Goal: Transaction & Acquisition: Book appointment/travel/reservation

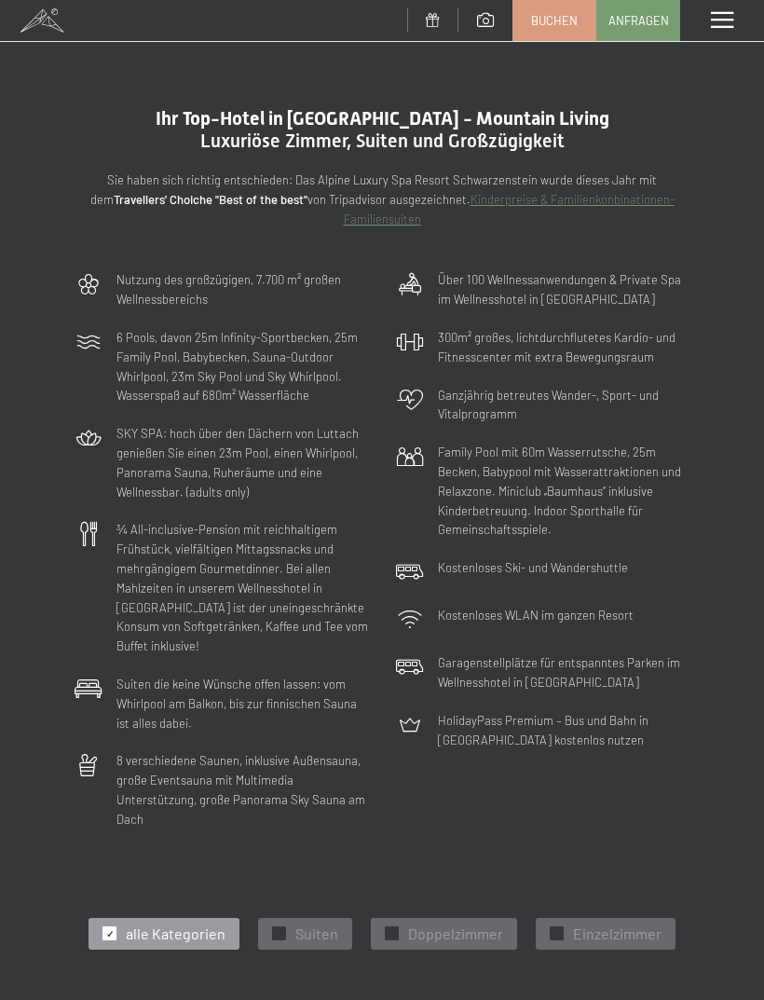
click at [634, 23] on span "Anfragen" at bounding box center [638, 20] width 61 height 17
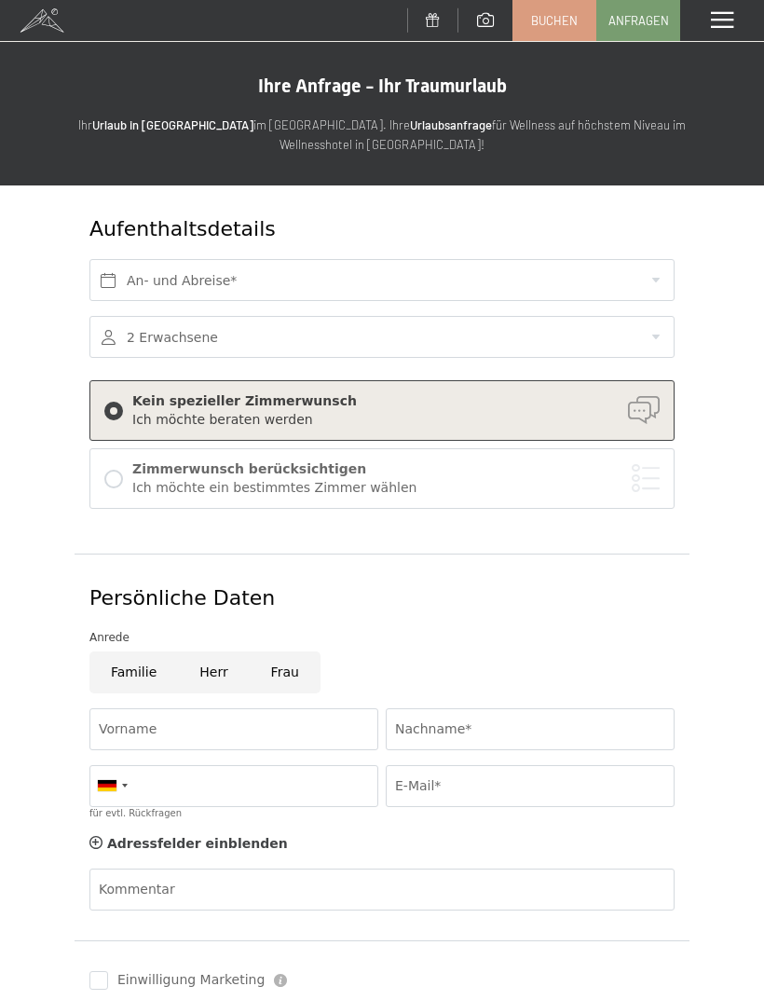
click at [552, 24] on span "Buchen" at bounding box center [554, 20] width 47 height 17
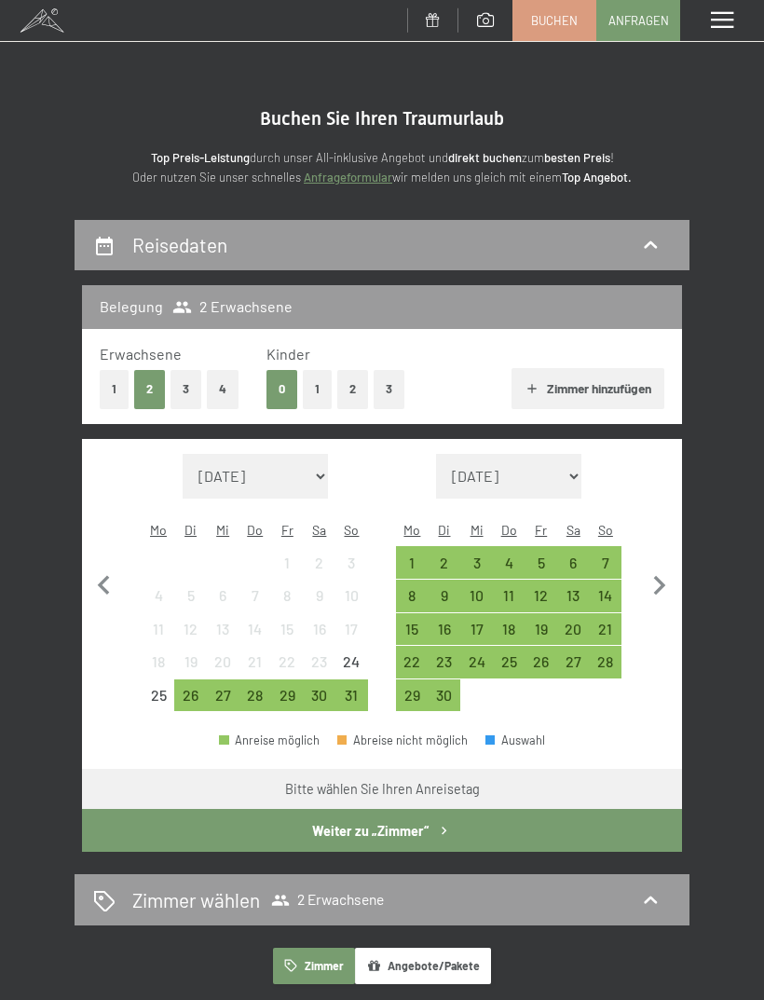
click at [660, 566] on icon "button" at bounding box center [659, 585] width 39 height 39
select select "2025-09-01"
select select "2025-10-01"
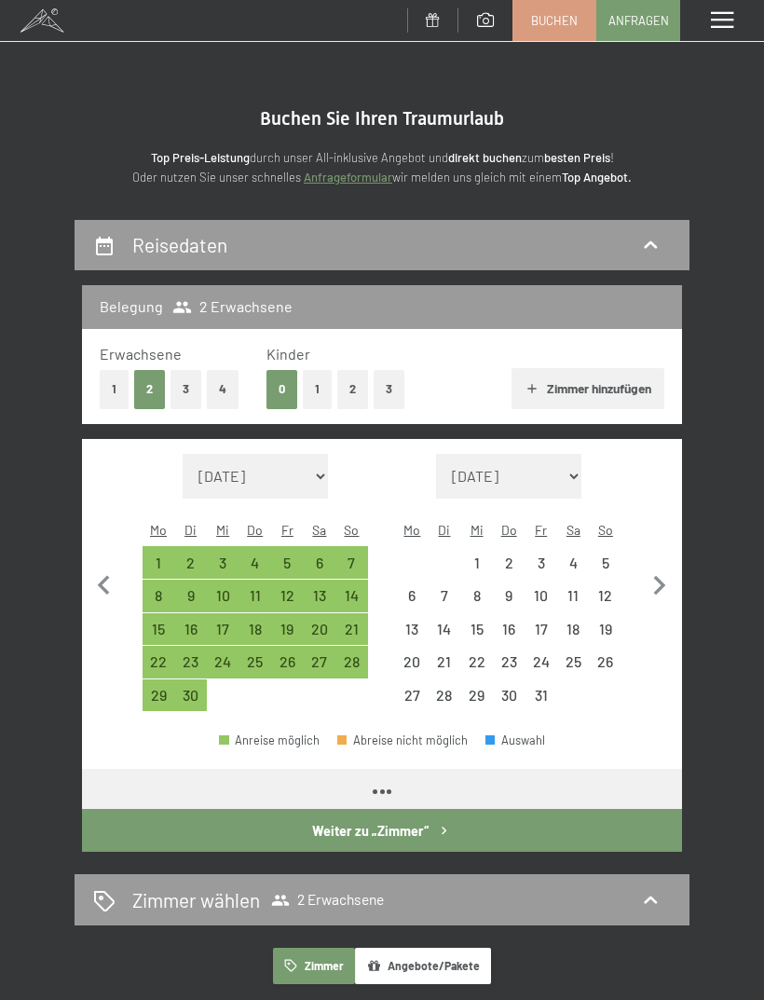
click at [661, 576] on icon "button" at bounding box center [660, 586] width 12 height 20
select select "2025-10-01"
select select "2025-11-01"
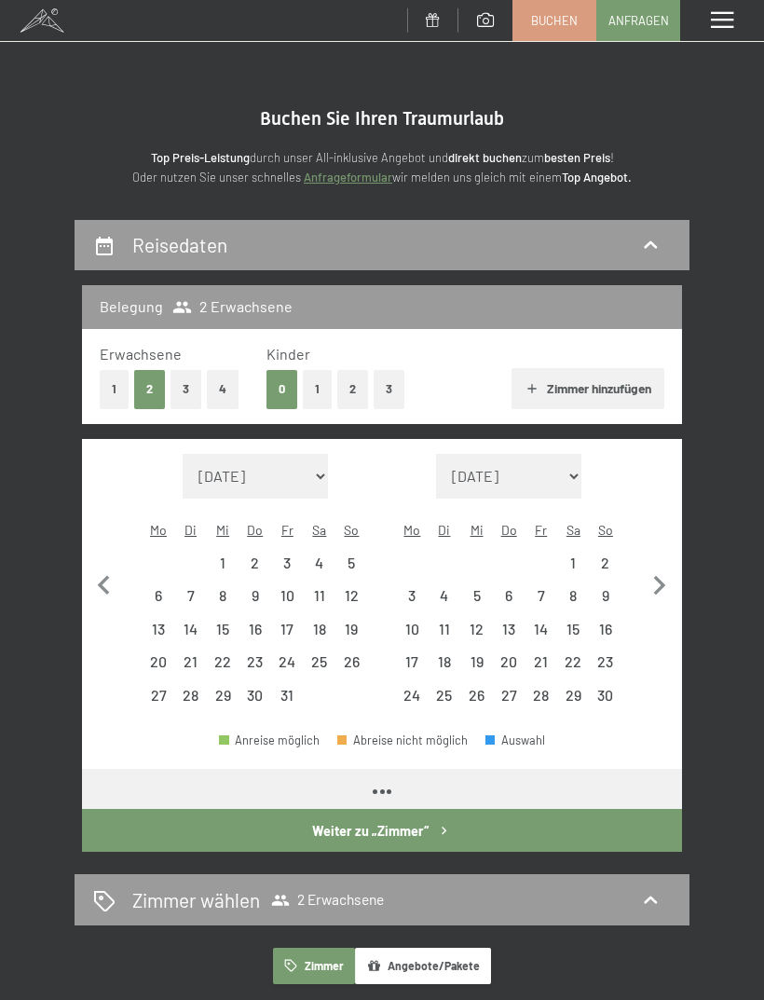
click at [661, 566] on icon "button" at bounding box center [659, 585] width 39 height 39
select select "2025-11-01"
select select "2025-12-01"
click at [661, 566] on icon "button" at bounding box center [659, 585] width 39 height 39
select select "2025-12-01"
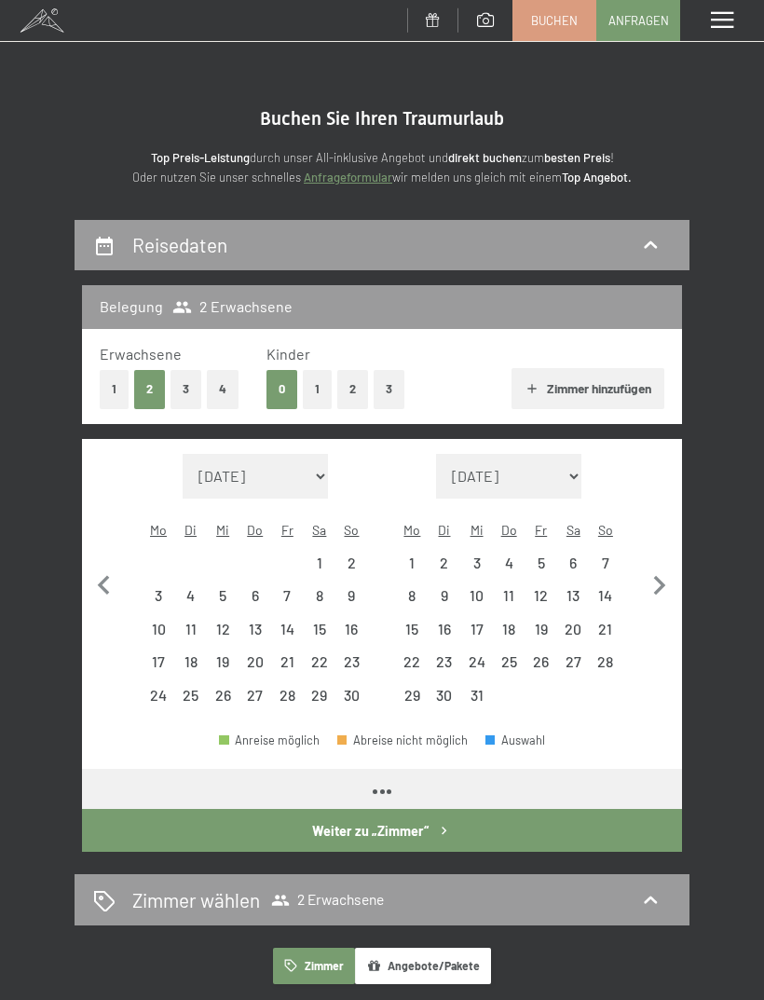
select select "2026-01-01"
select select "2025-12-01"
select select "2026-01-01"
click at [660, 580] on icon "button" at bounding box center [659, 585] width 39 height 39
select select "2026-01-01"
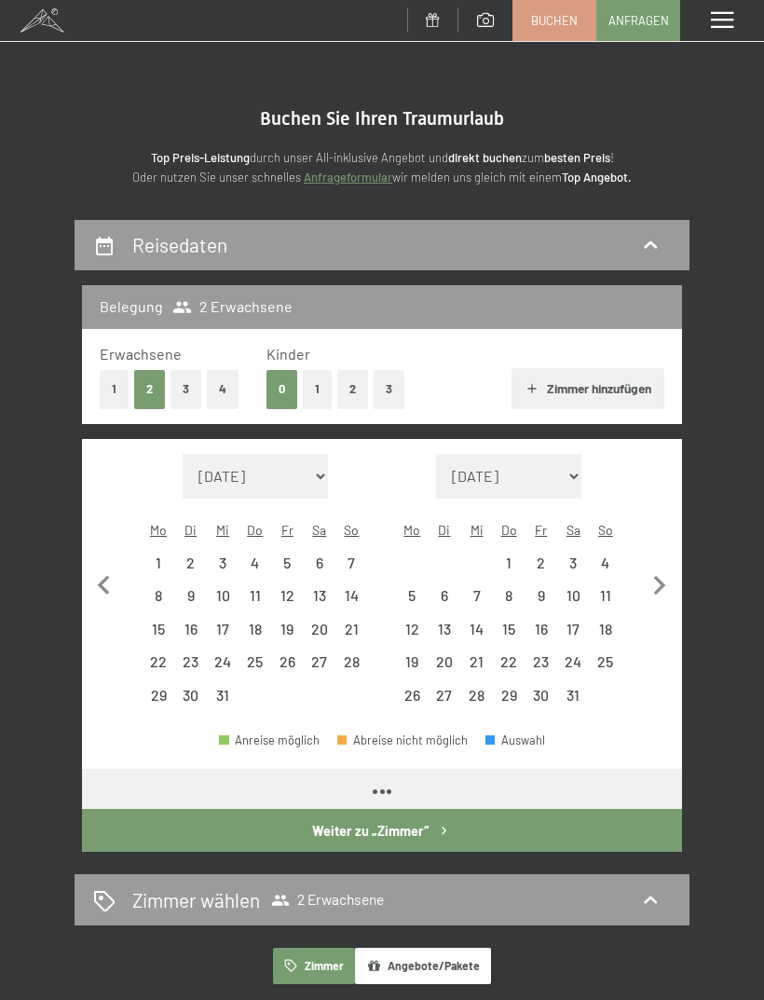
select select "2026-02-01"
select select "2026-01-01"
select select "2026-02-01"
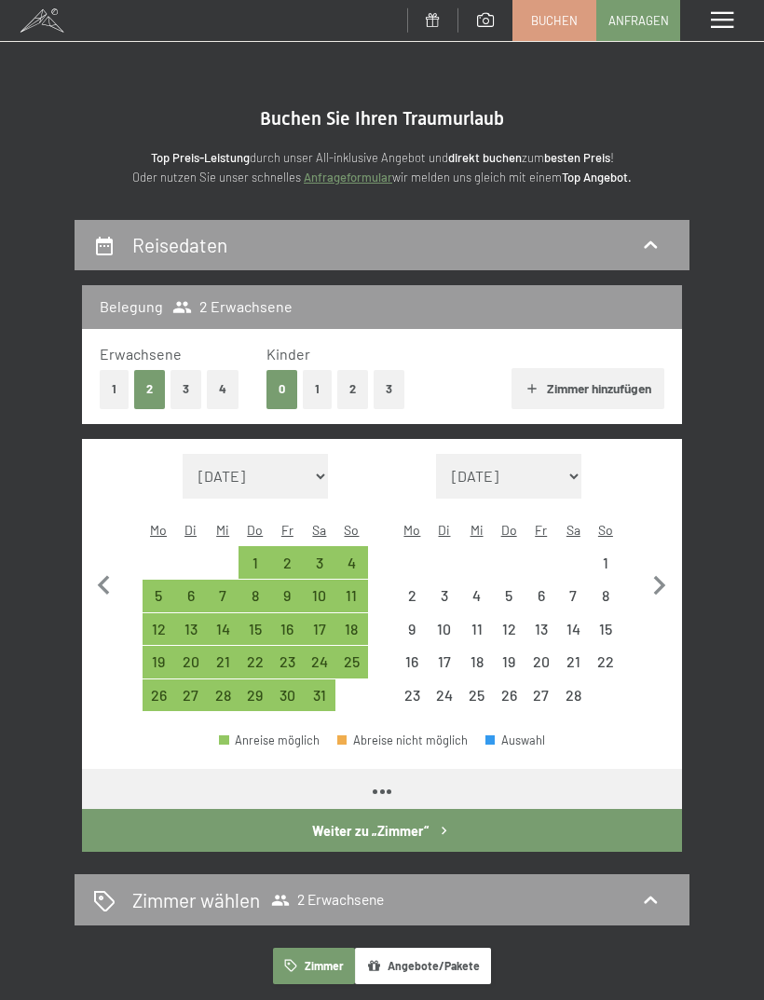
click at [657, 574] on icon "button" at bounding box center [659, 585] width 39 height 39
select select "2026-02-01"
select select "2026-03-01"
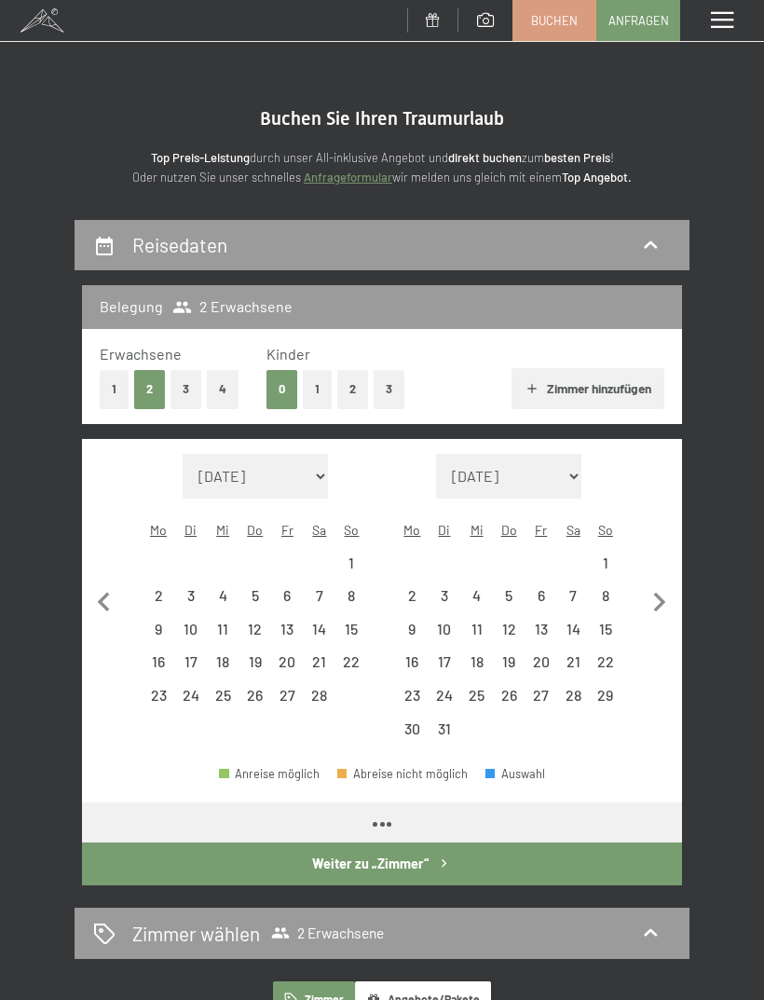
select select "2026-02-01"
select select "2026-03-01"
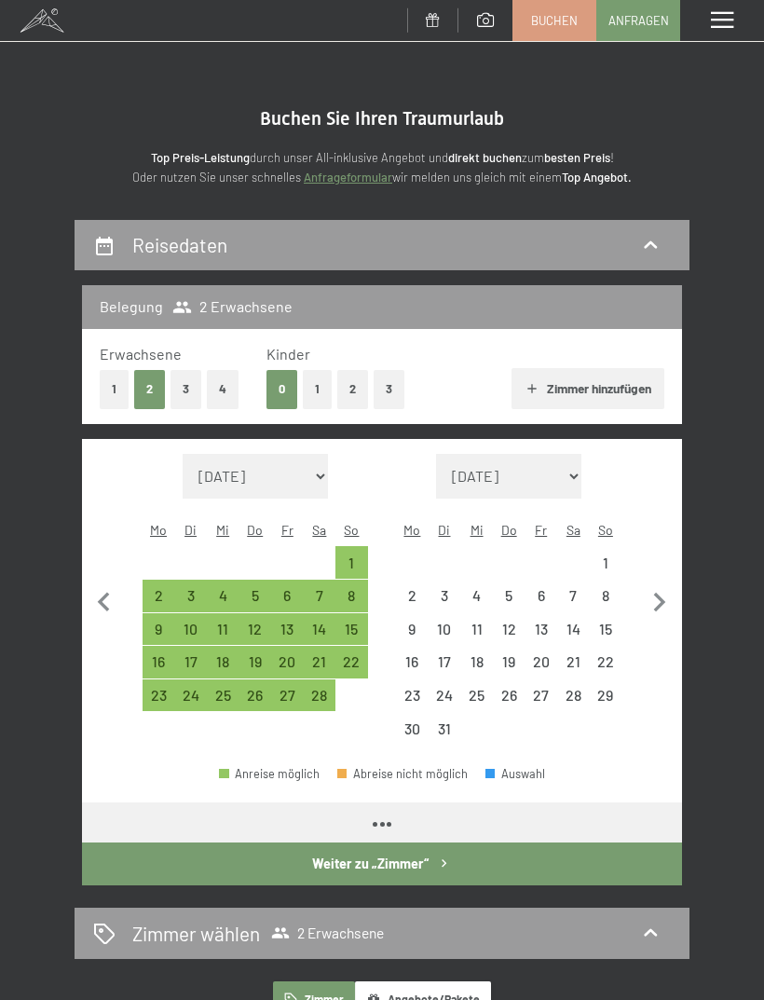
click at [651, 583] on icon "button" at bounding box center [659, 602] width 39 height 39
select select "2026-03-01"
select select "2026-04-01"
select select "2026-03-01"
select select "2026-04-01"
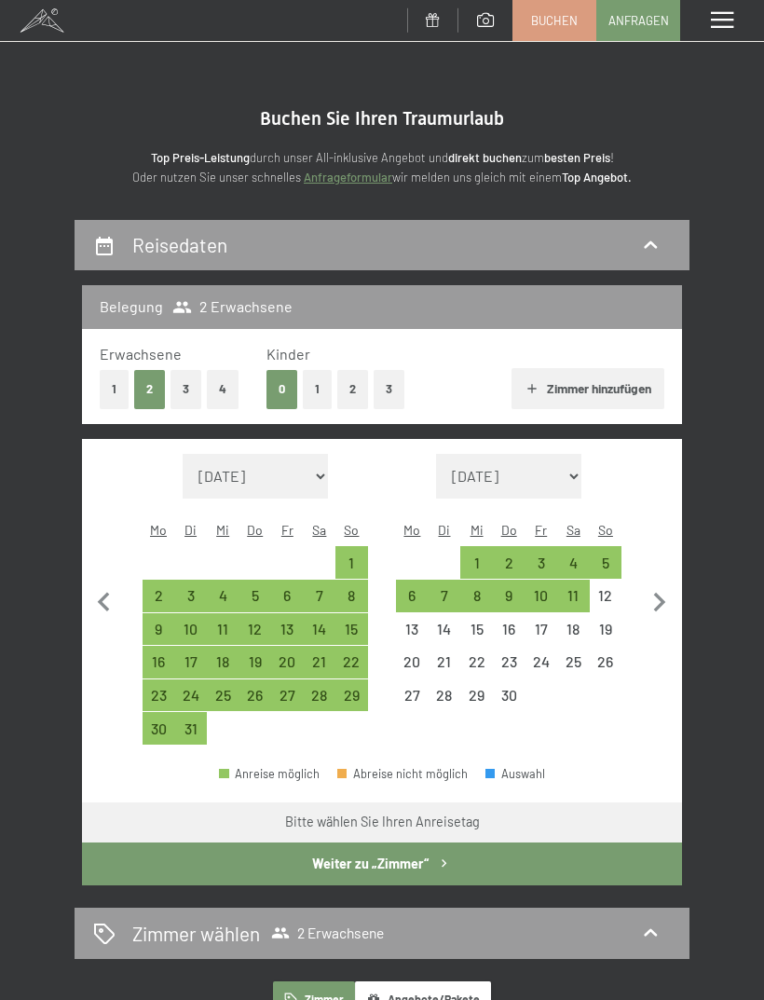
click at [655, 590] on icon "button" at bounding box center [659, 602] width 39 height 39
select select "2026-04-01"
select select "2026-05-01"
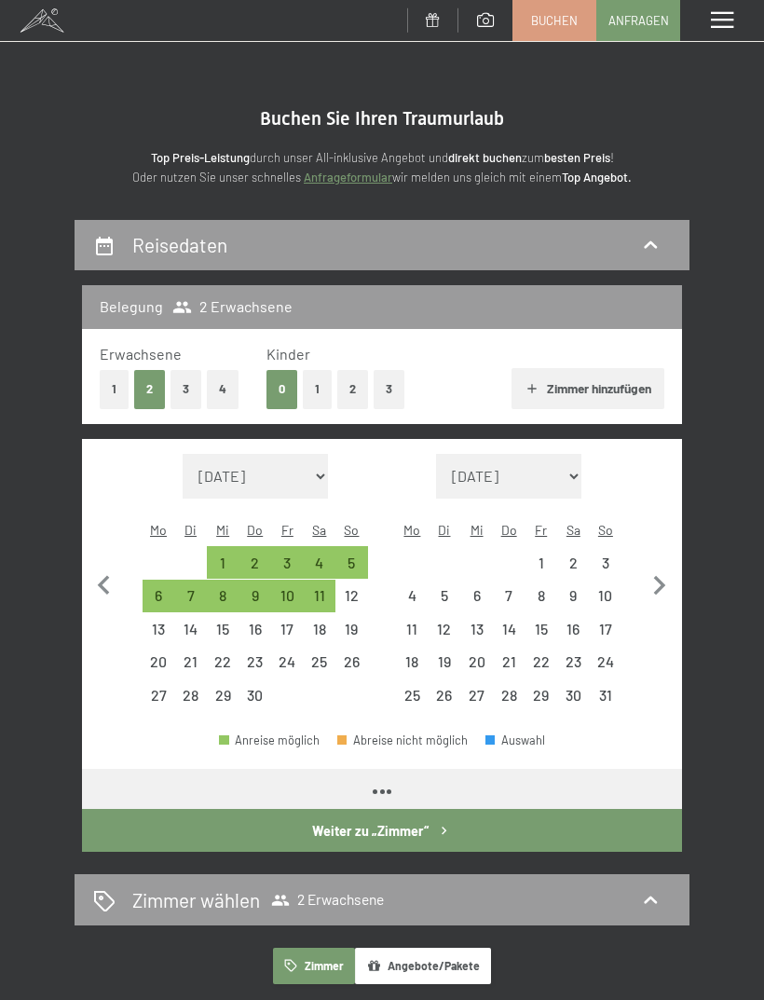
select select "2026-04-01"
select select "2026-05-01"
click at [657, 576] on icon "button" at bounding box center [659, 585] width 39 height 39
select select "2026-05-01"
select select "2026-06-01"
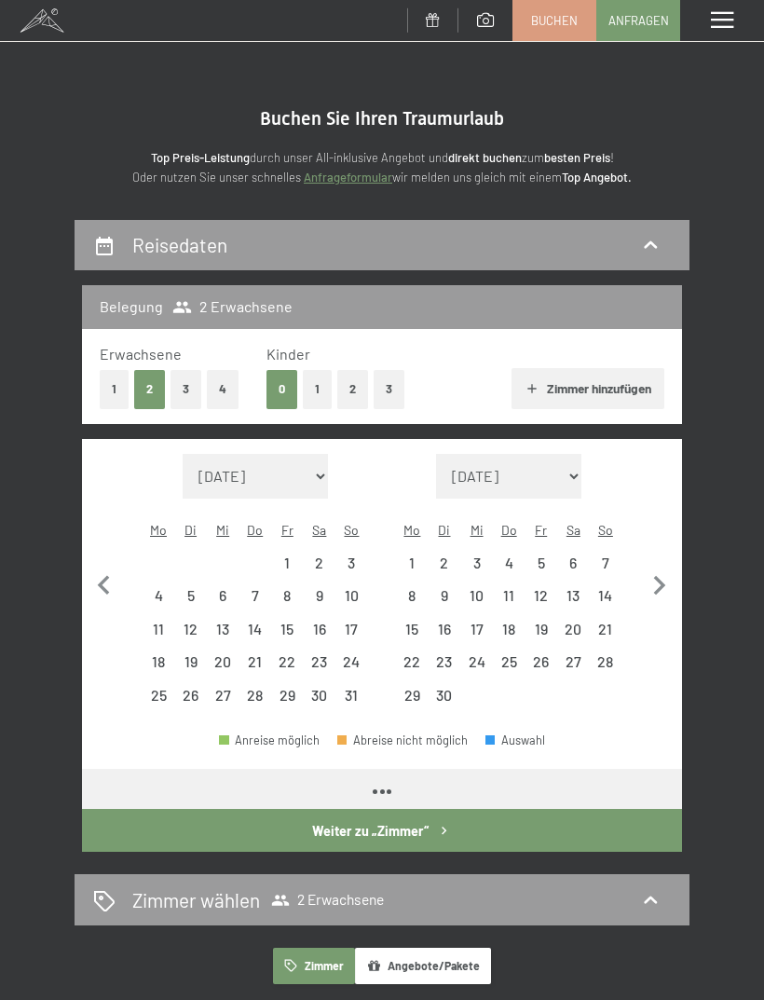
select select "2026-05-01"
select select "2026-06-01"
click at [110, 585] on icon "button" at bounding box center [104, 585] width 39 height 39
select select "2026-04-01"
select select "2026-05-01"
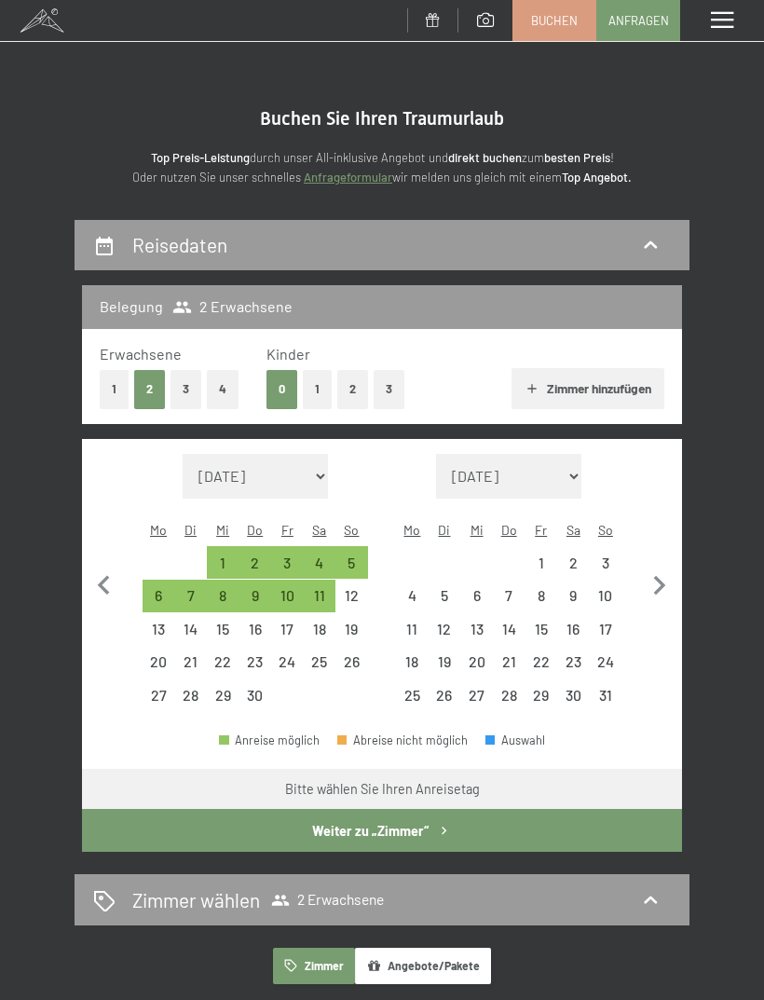
click at [105, 577] on icon "button" at bounding box center [104, 585] width 12 height 20
select select "2026-03-01"
select select "2026-04-01"
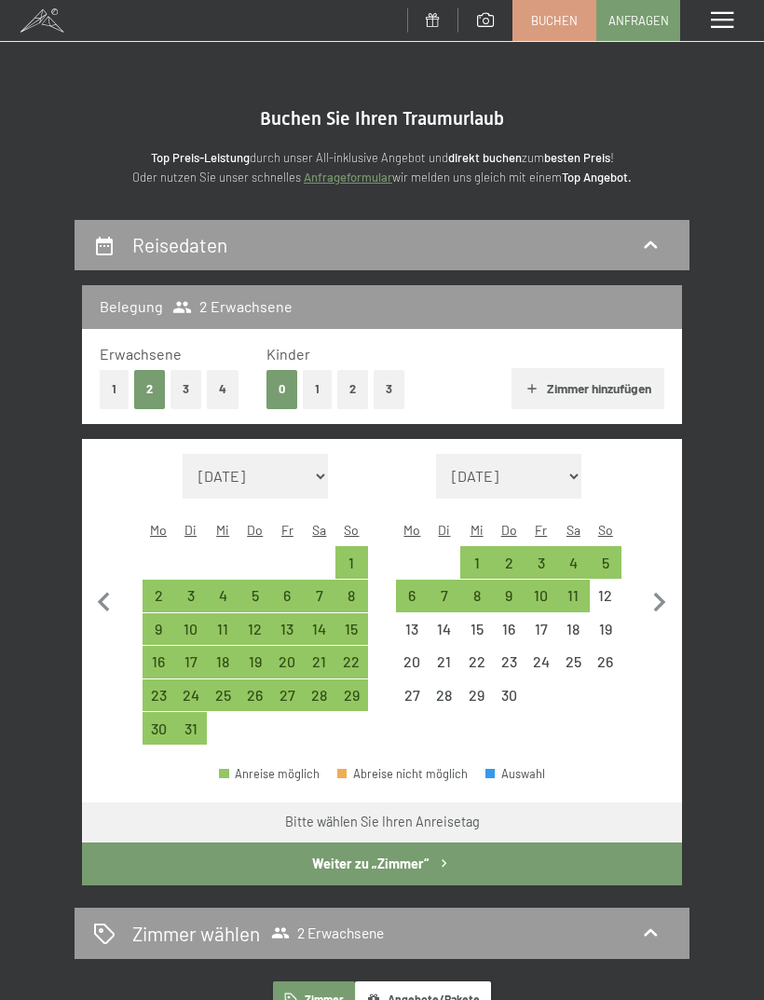
click at [99, 583] on icon "button" at bounding box center [104, 602] width 39 height 39
select select "2026-02-01"
select select "2026-03-01"
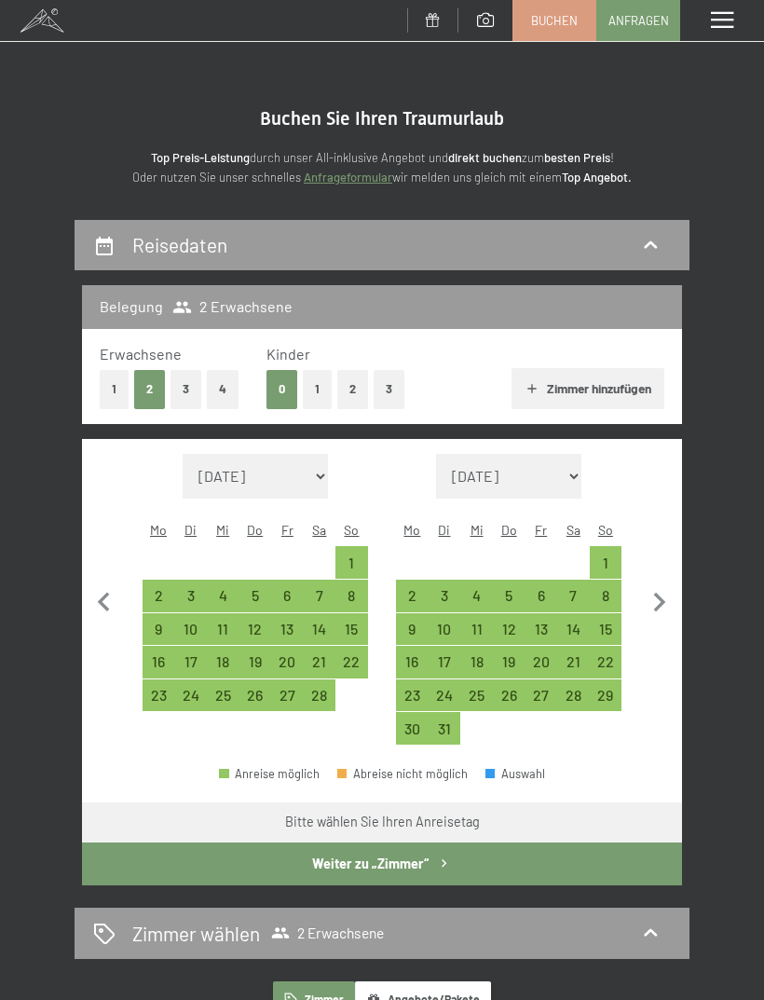
click at [655, 587] on icon "button" at bounding box center [659, 602] width 39 height 39
select select "2026-03-01"
select select "2026-04-01"
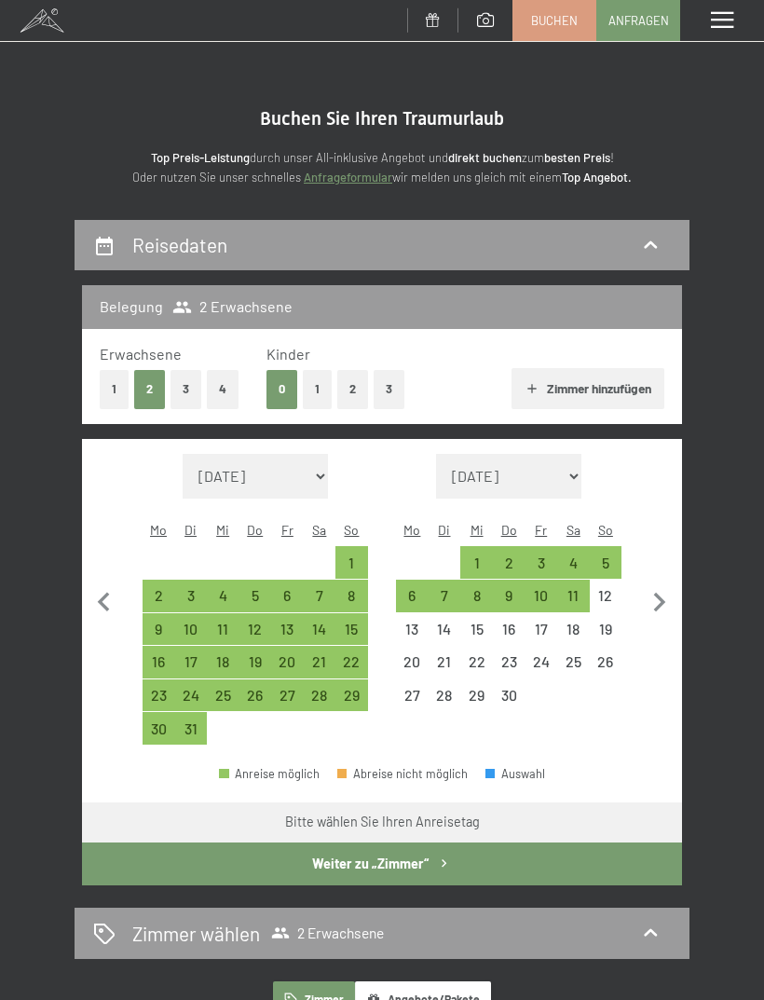
click at [654, 588] on icon "button" at bounding box center [659, 602] width 39 height 39
select select "2026-04-01"
select select "2026-05-01"
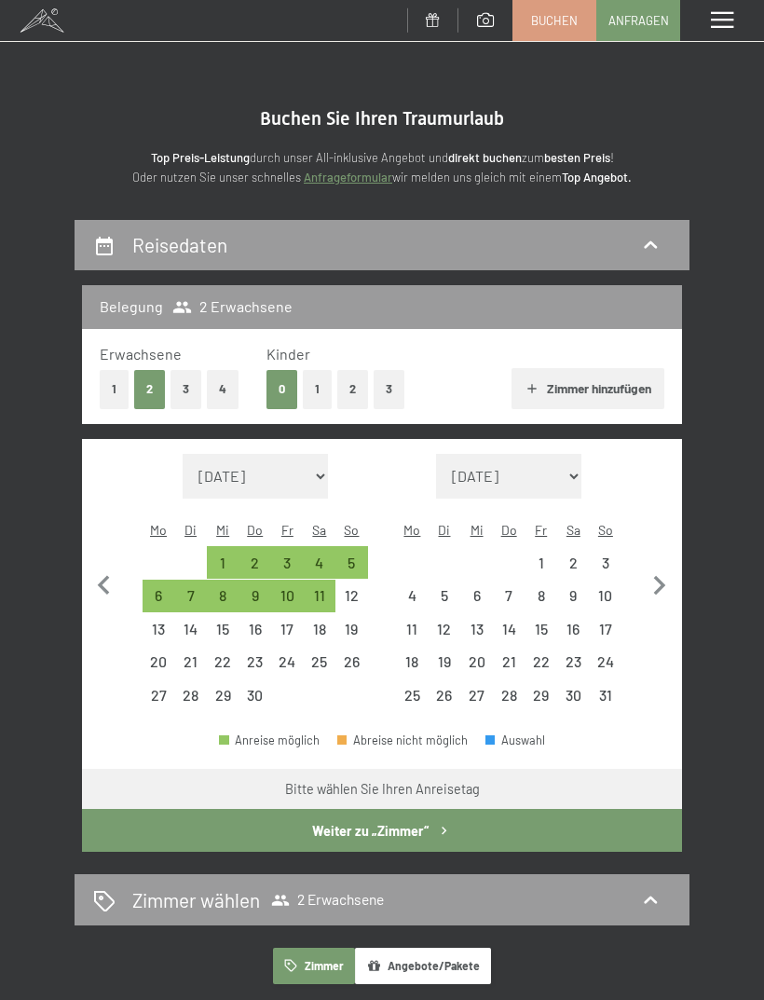
click at [599, 378] on button "Zimmer hinzufügen" at bounding box center [587, 388] width 152 height 41
select select "2026-04-01"
select select "2026-05-01"
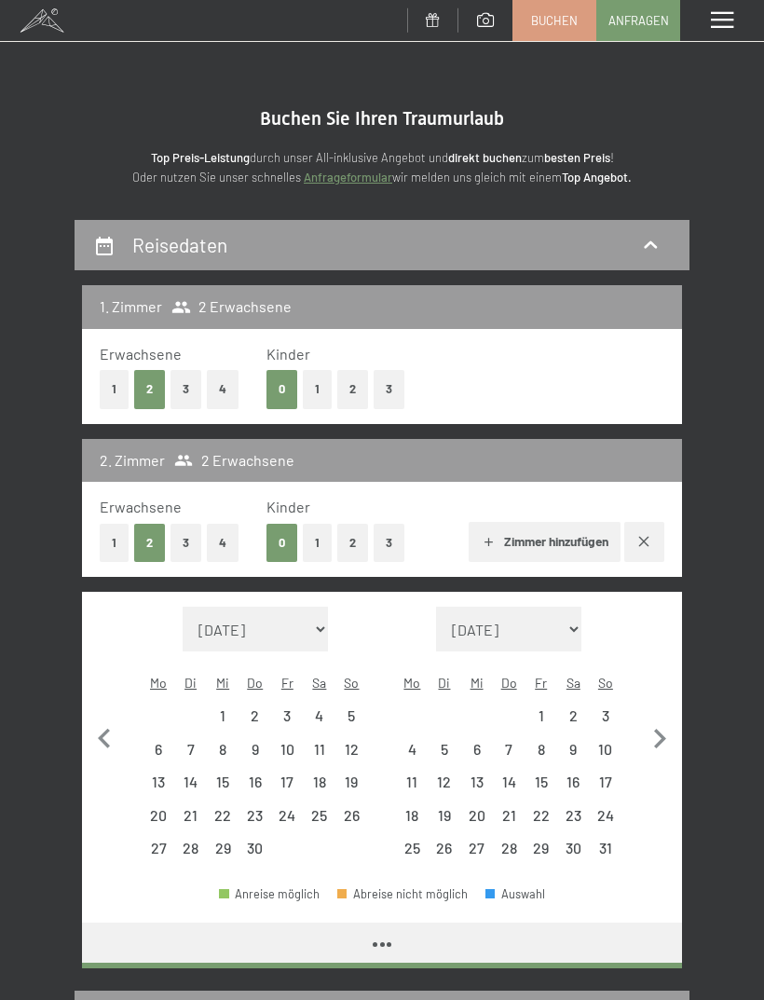
select select "2026-04-01"
select select "2026-05-01"
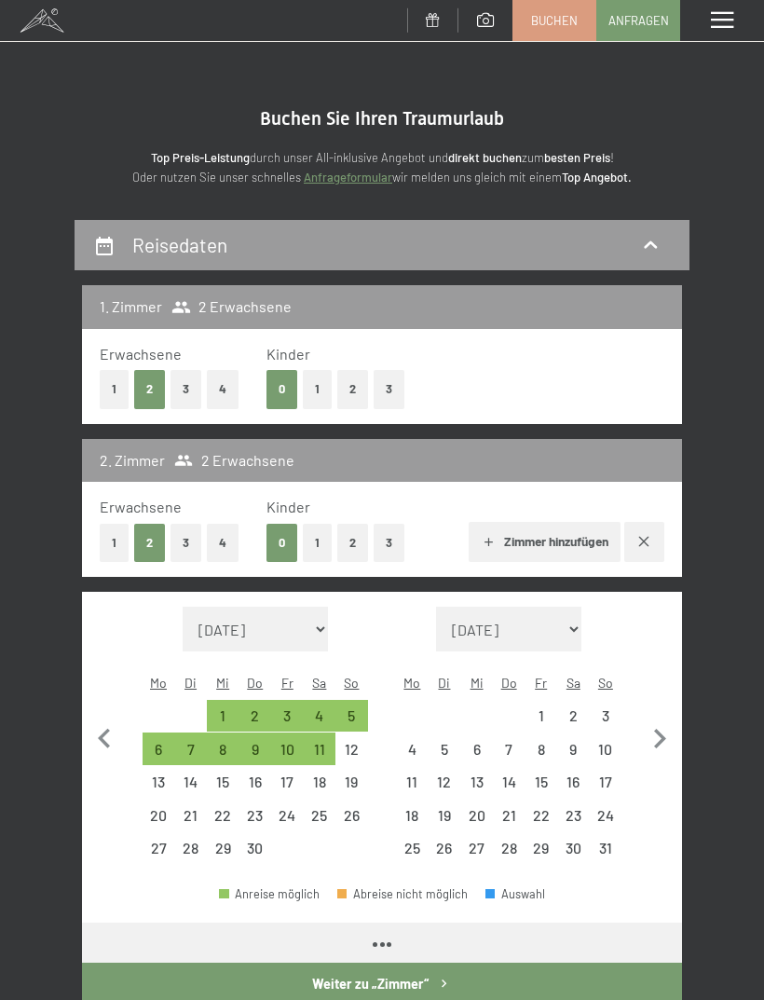
select select "2026-04-01"
select select "2026-05-01"
click at [319, 539] on button "1" at bounding box center [317, 543] width 29 height 38
select select "2026-04-01"
select select "2026-05-01"
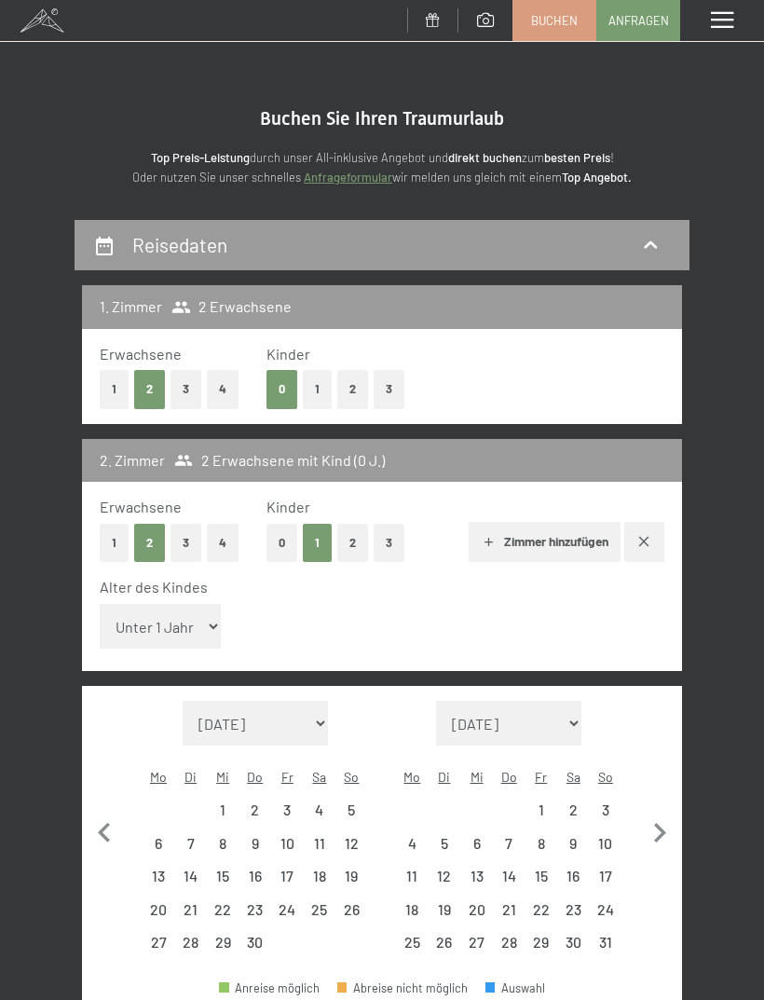
select select "2026-04-01"
select select "2026-05-01"
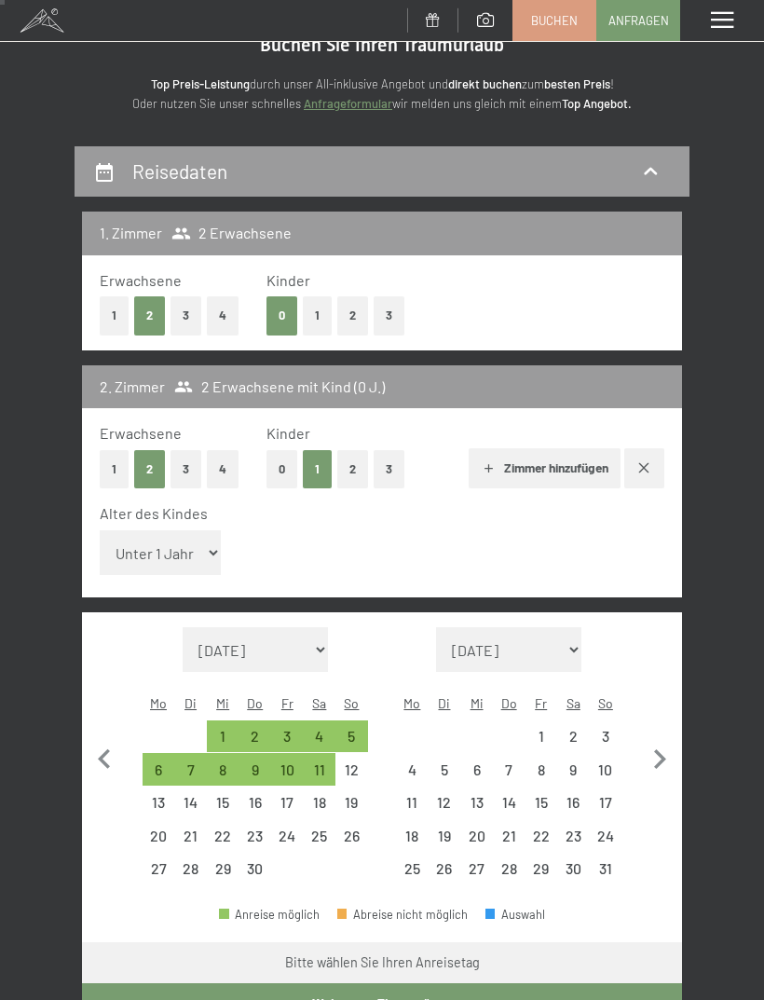
scroll to position [76, 0]
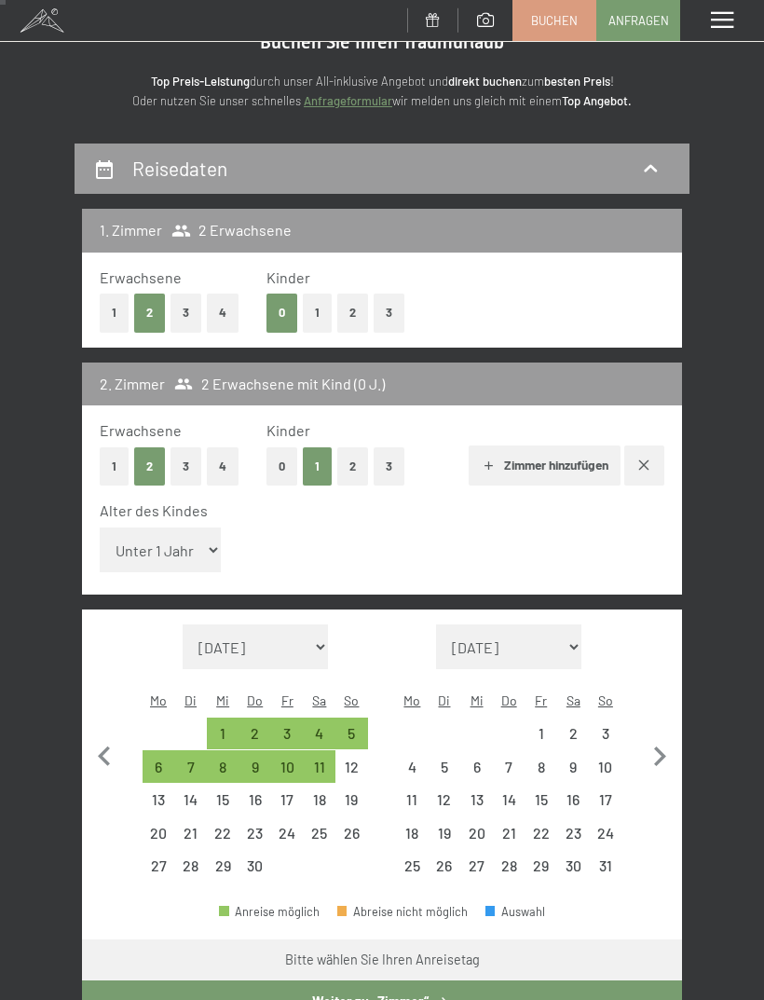
click at [407, 792] on div "11" at bounding box center [412, 806] width 29 height 29
select select "2026-04-01"
select select "2026-05-01"
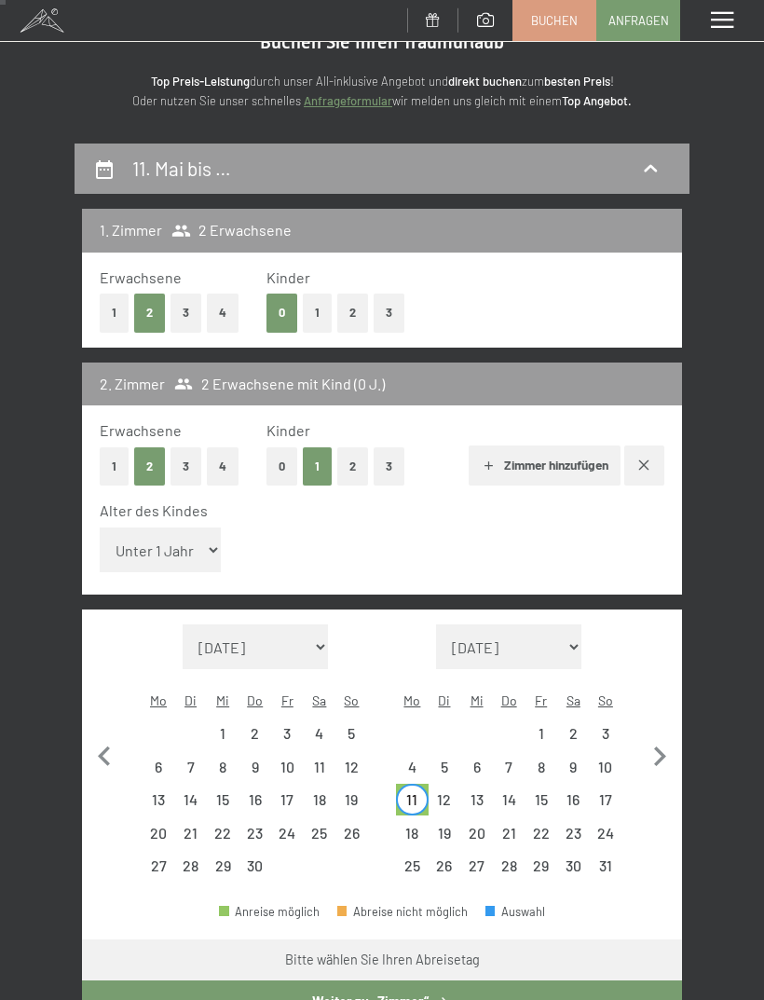
click at [505, 792] on div "14" at bounding box center [509, 806] width 29 height 29
select select "2026-04-01"
select select "2026-05-01"
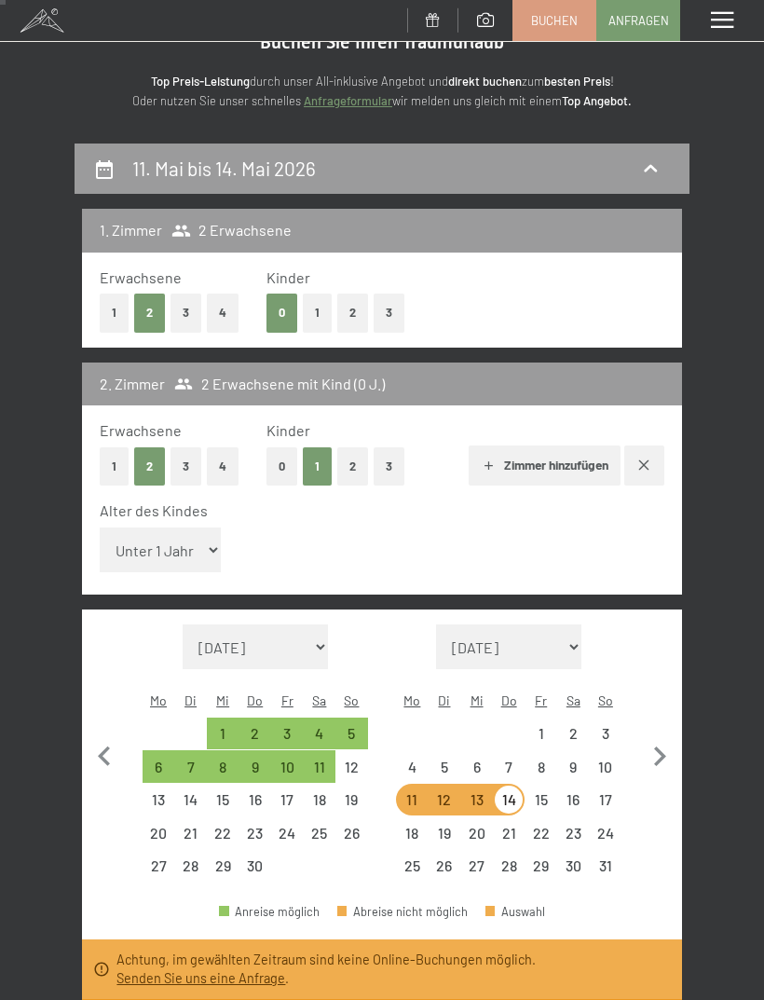
click at [508, 792] on div "14" at bounding box center [509, 806] width 29 height 29
select select "2026-04-01"
select select "2026-05-01"
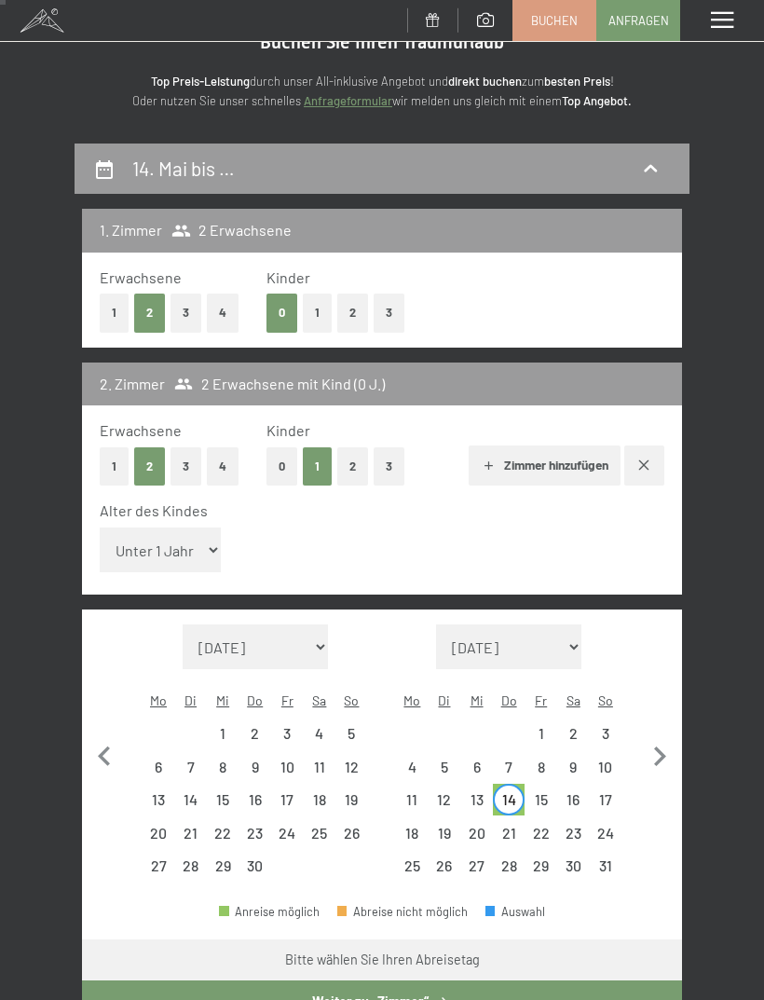
click at [598, 792] on div "17" at bounding box center [606, 806] width 29 height 29
select select "2026-04-01"
select select "2026-05-01"
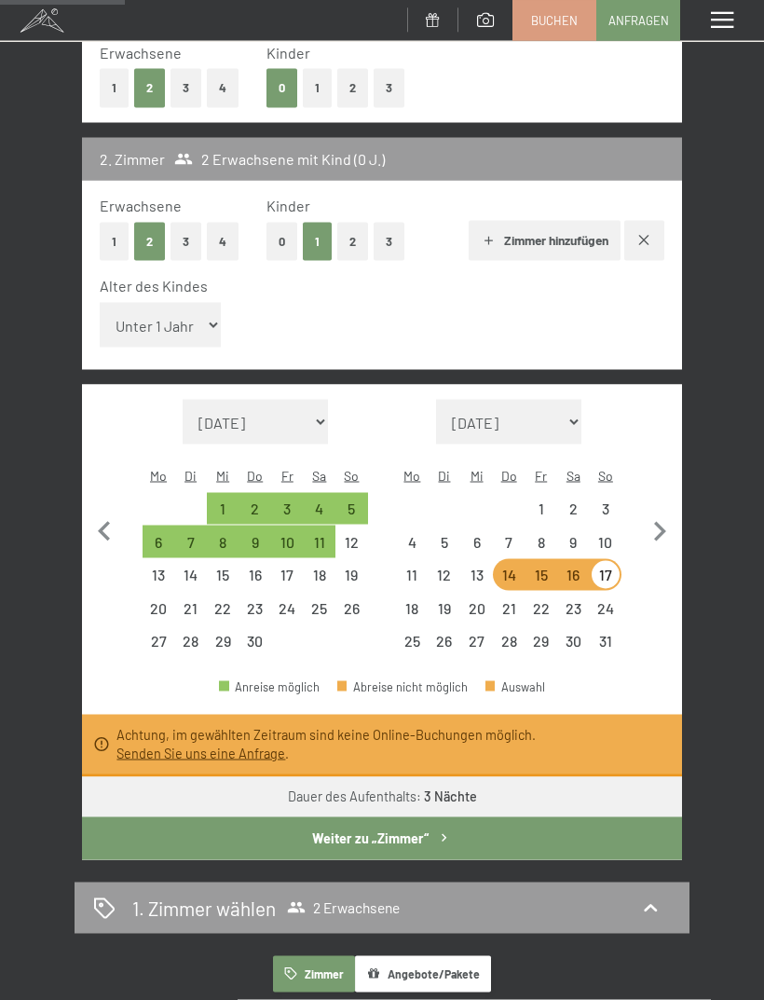
scroll to position [302, 0]
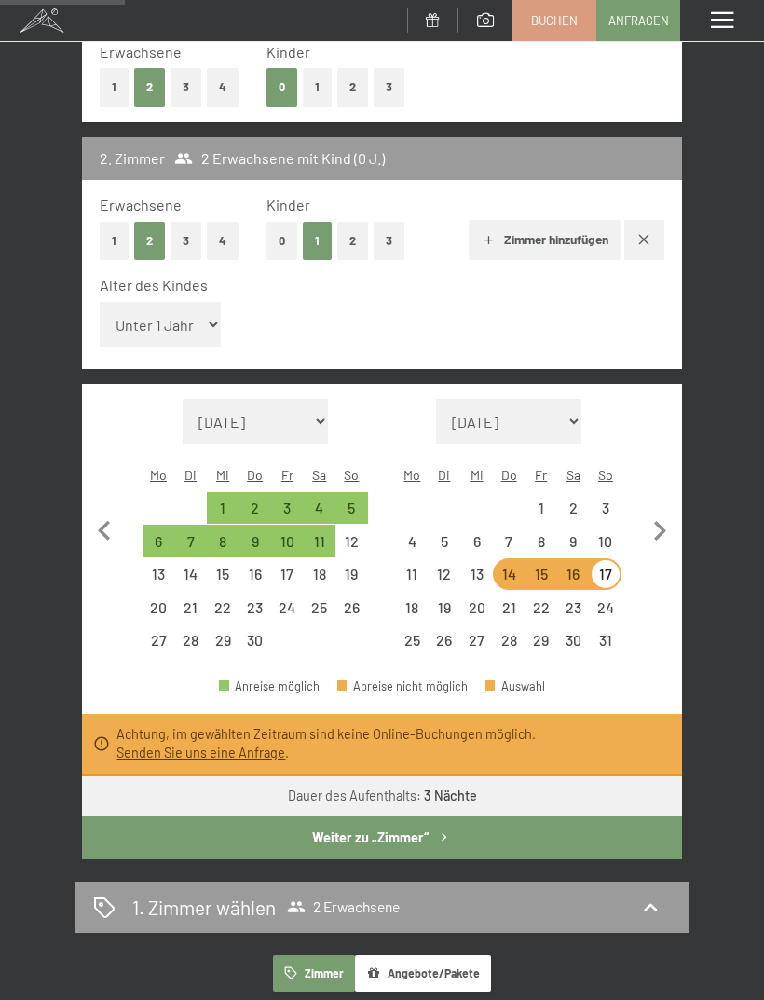
click at [245, 500] on div "2" at bounding box center [254, 514] width 29 height 29
select select "2026-04-01"
select select "2026-05-01"
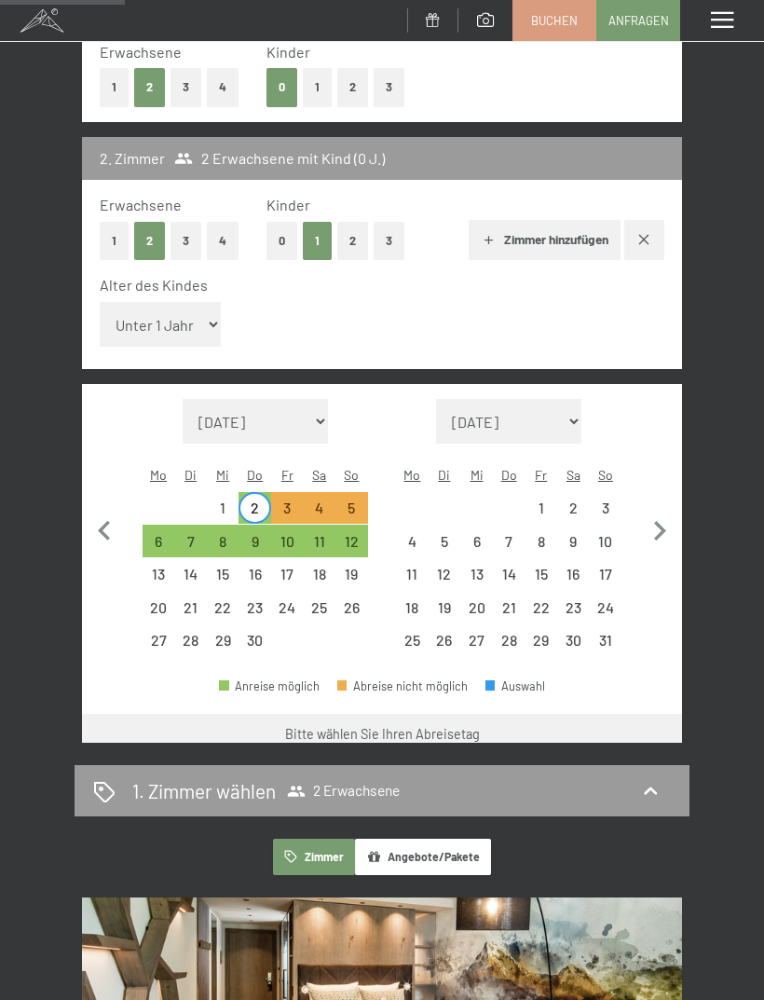
click at [342, 500] on div "5" at bounding box center [351, 514] width 29 height 29
select select "2026-04-01"
select select "2026-05-01"
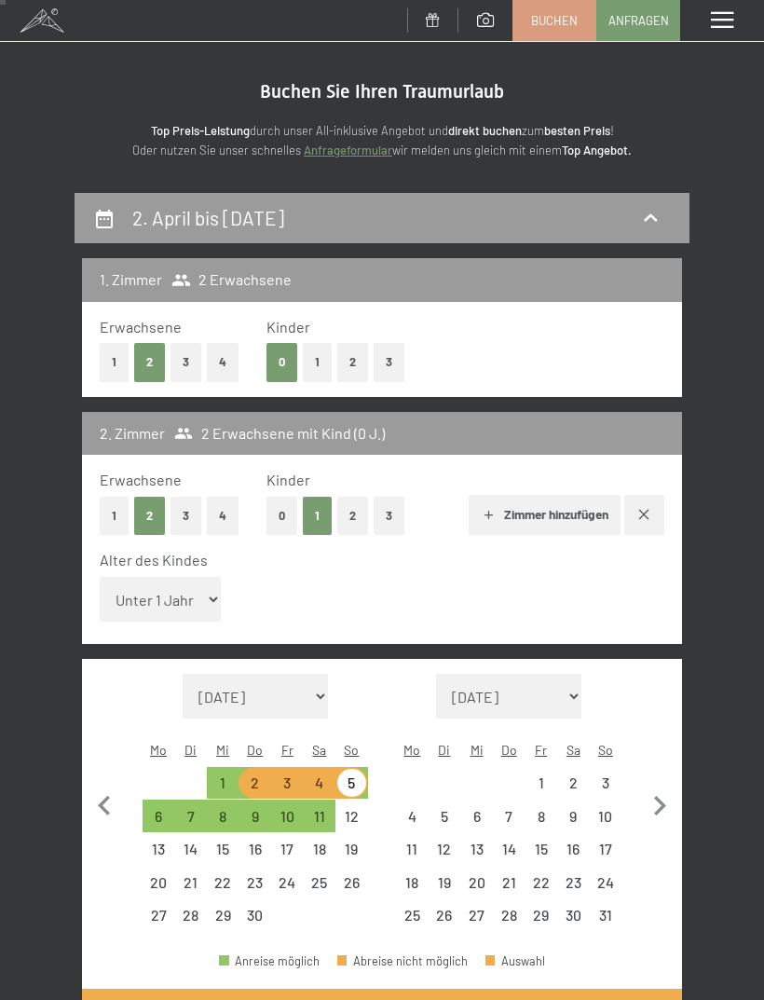
scroll to position [0, 0]
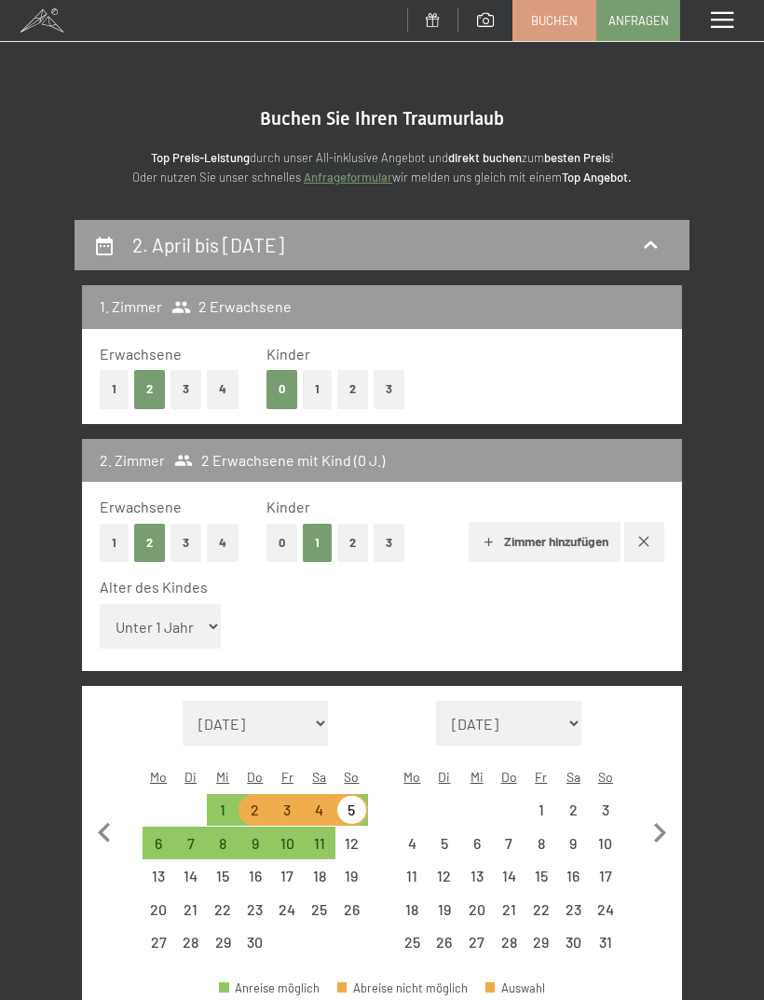
click at [545, 20] on span "Buchen" at bounding box center [554, 20] width 47 height 17
